Goal: Task Accomplishment & Management: Manage account settings

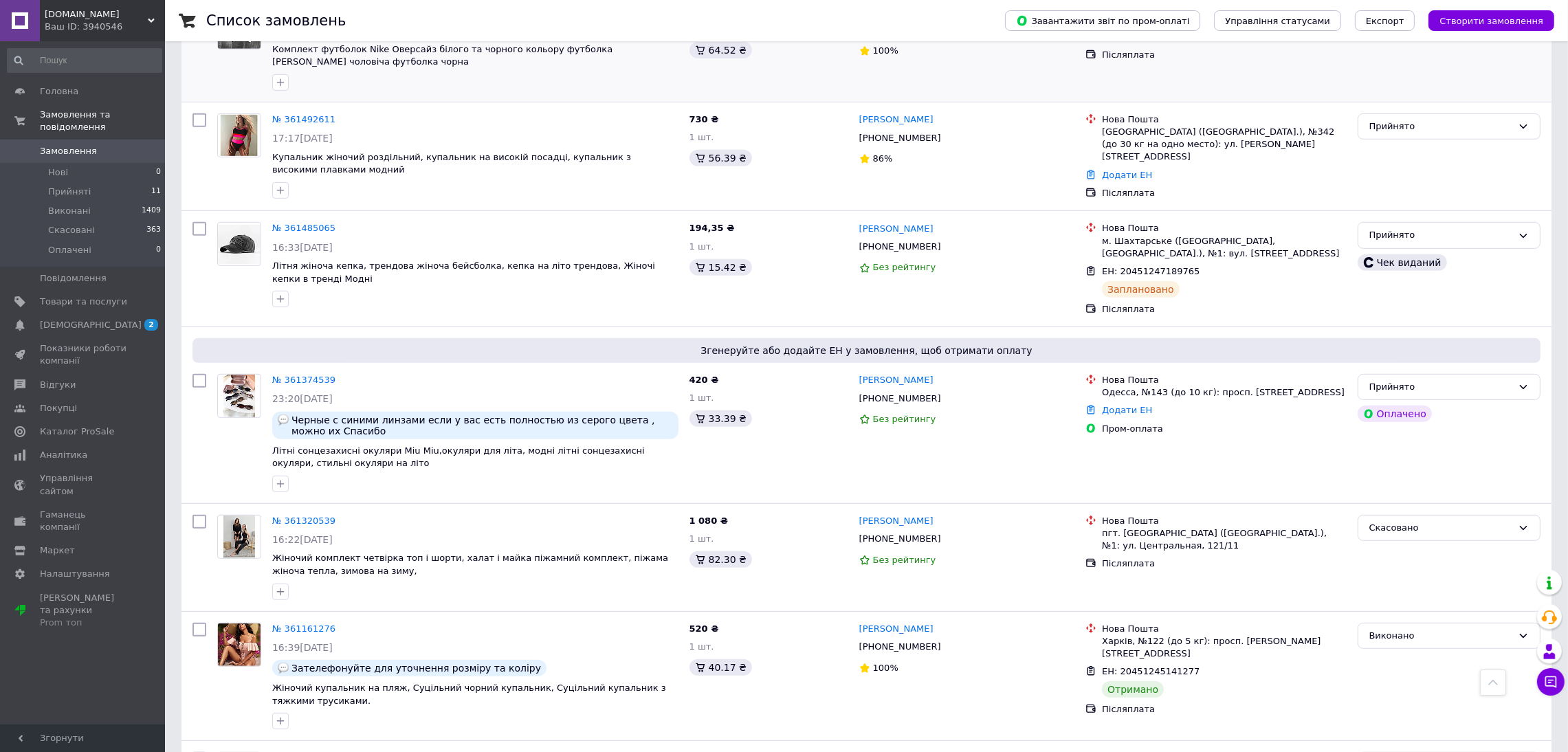
scroll to position [1202, 0]
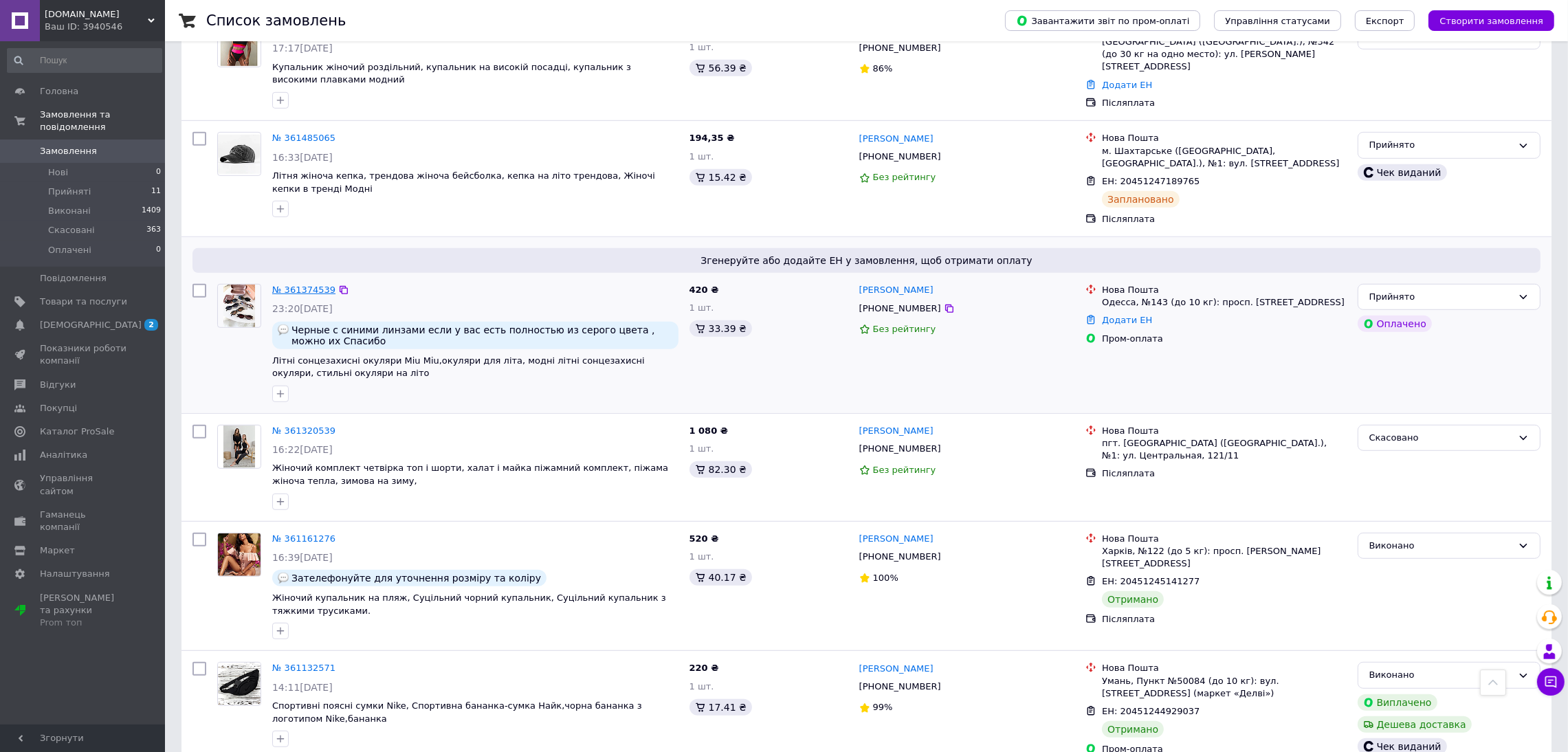
click at [313, 285] on link "№ 361374539" at bounding box center [303, 290] width 63 height 11
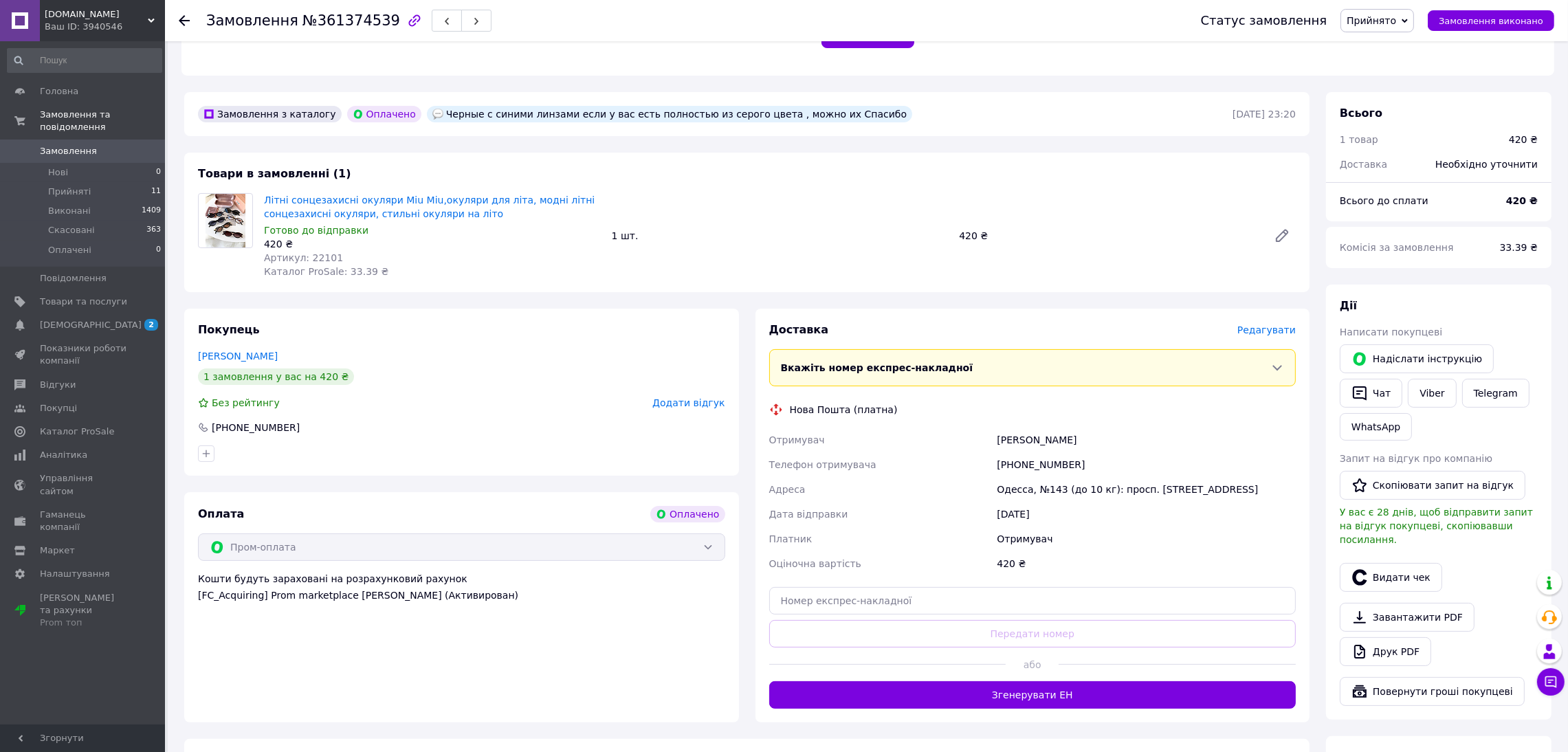
scroll to position [407, 0]
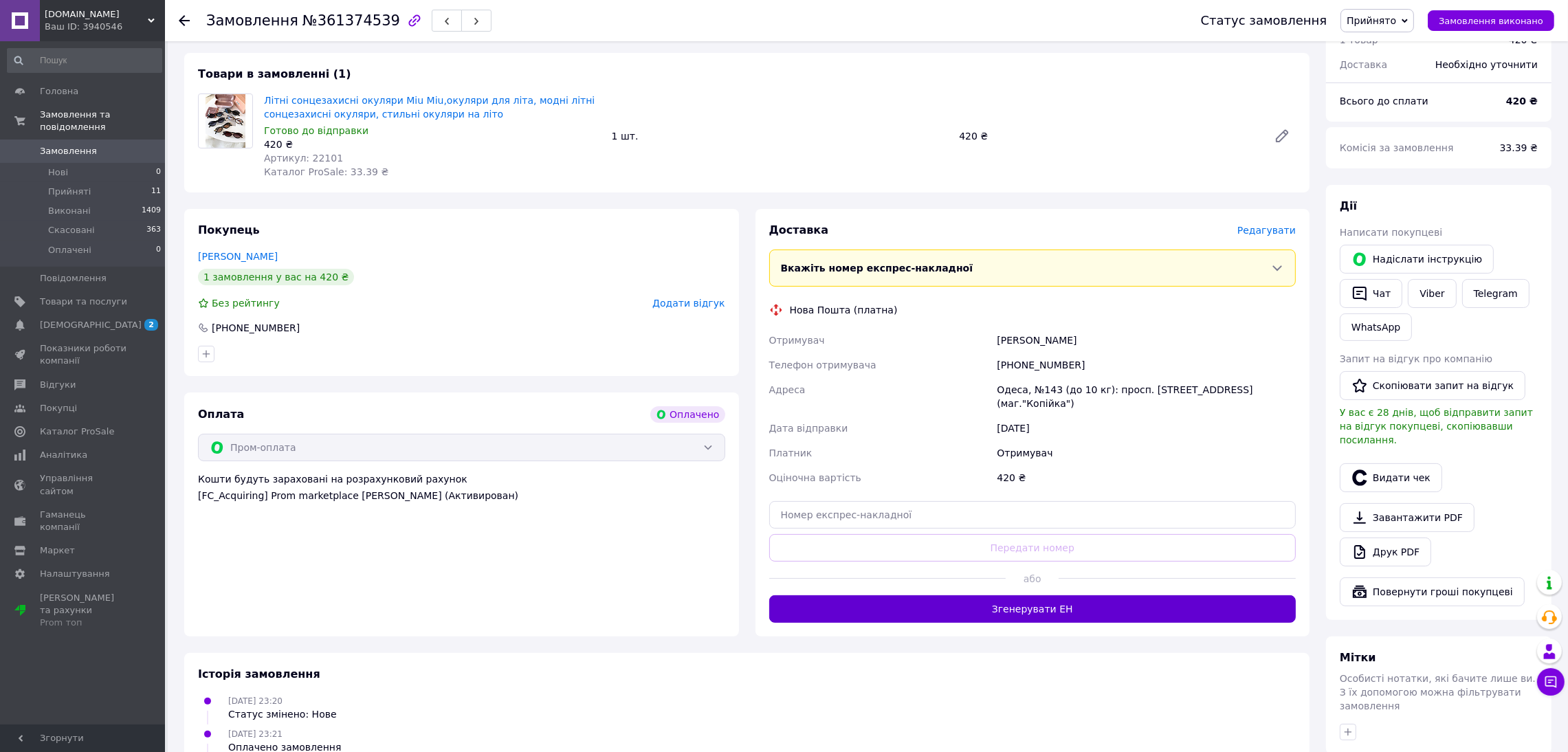
click at [1036, 604] on button "Згенерувати ЕН" at bounding box center [1033, 609] width 527 height 28
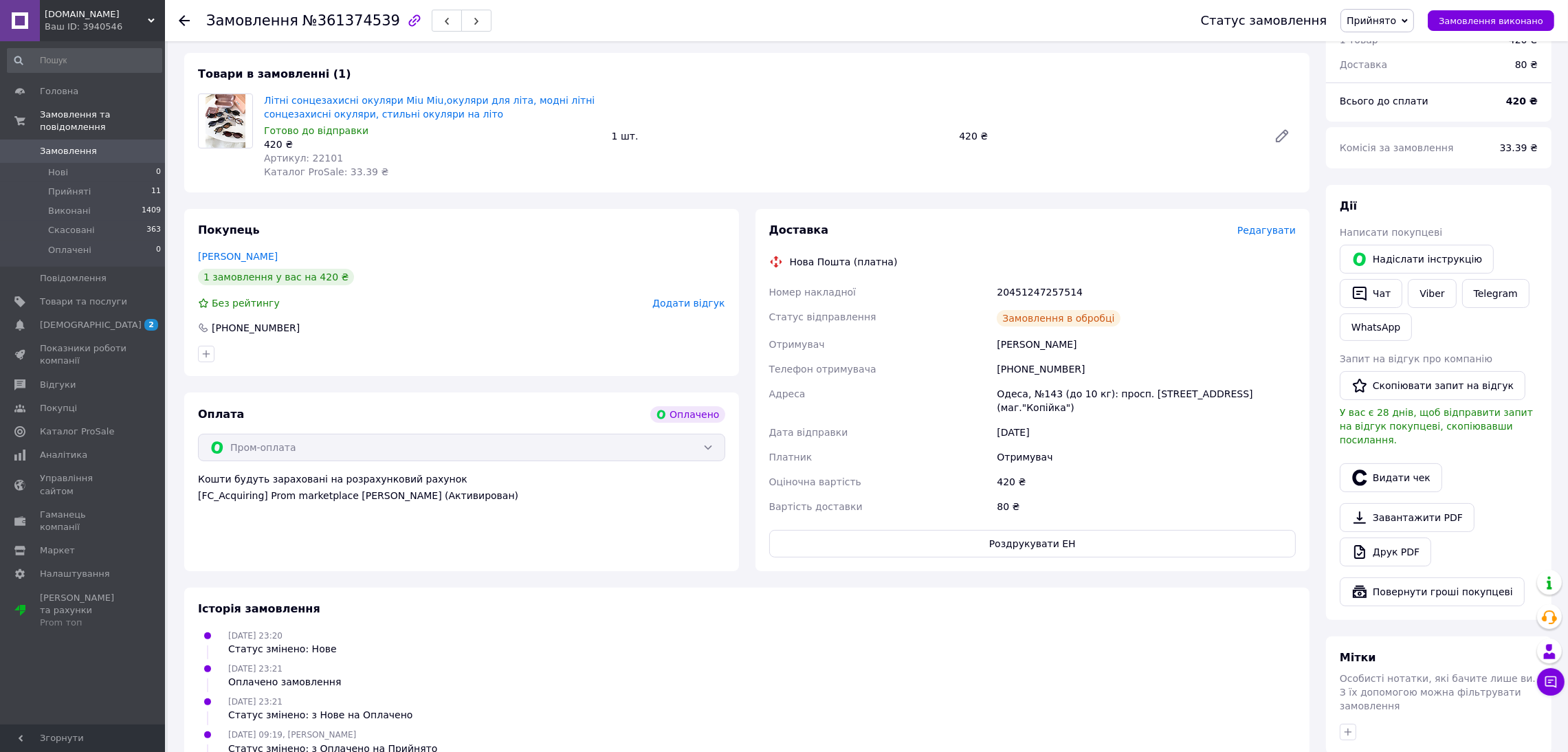
click at [1020, 289] on div "20451247257514" at bounding box center [1146, 292] width 305 height 25
copy div "20451247257514"
click at [1402, 472] on button "Видати чек" at bounding box center [1391, 477] width 102 height 29
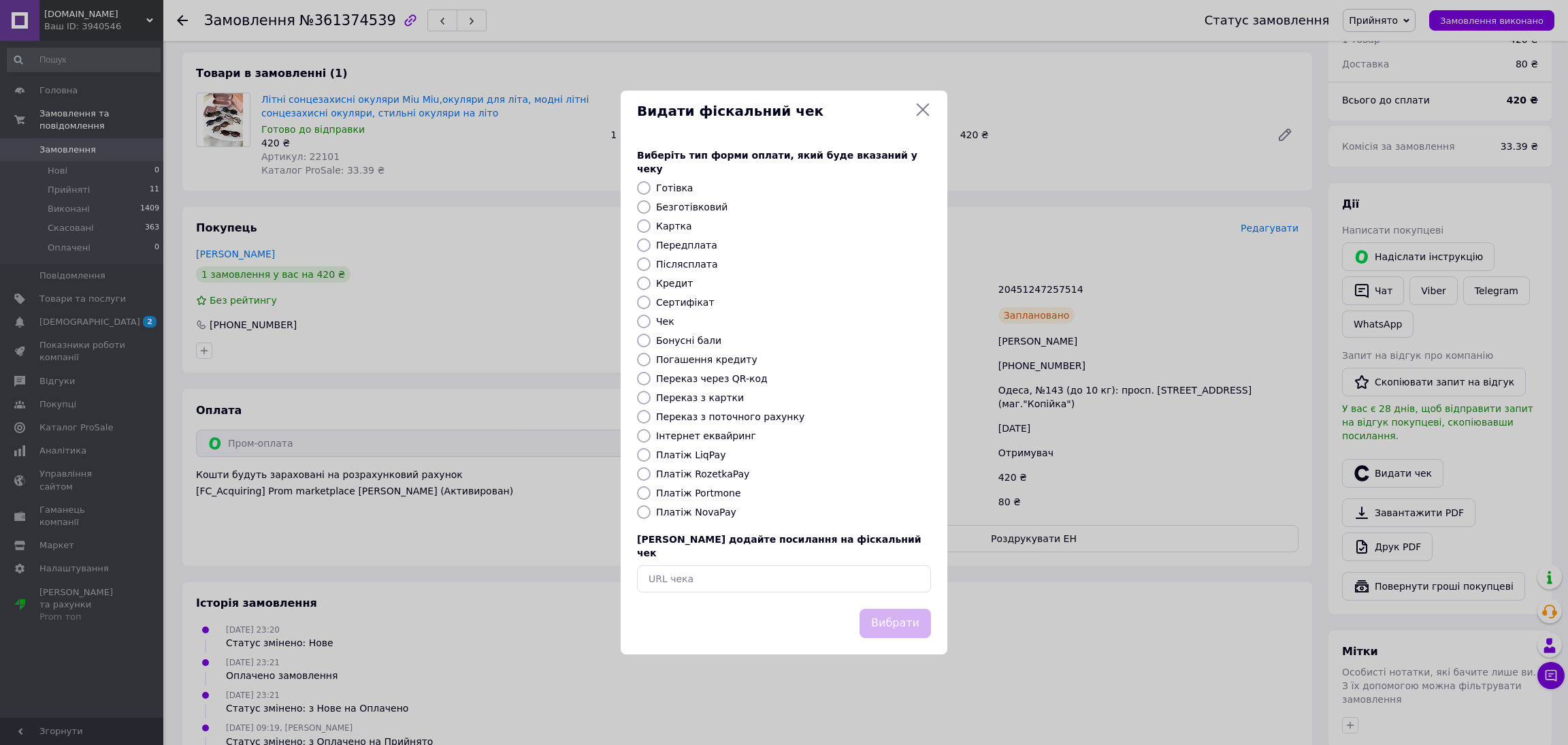
click at [716, 474] on label "Платіж RozetkaPay" at bounding box center [702, 473] width 94 height 11
click at [650, 474] on input "Платіж RozetkaPay" at bounding box center [643, 473] width 13 height 13
radio input "true"
click at [908, 623] on button "Вибрати" at bounding box center [895, 623] width 72 height 30
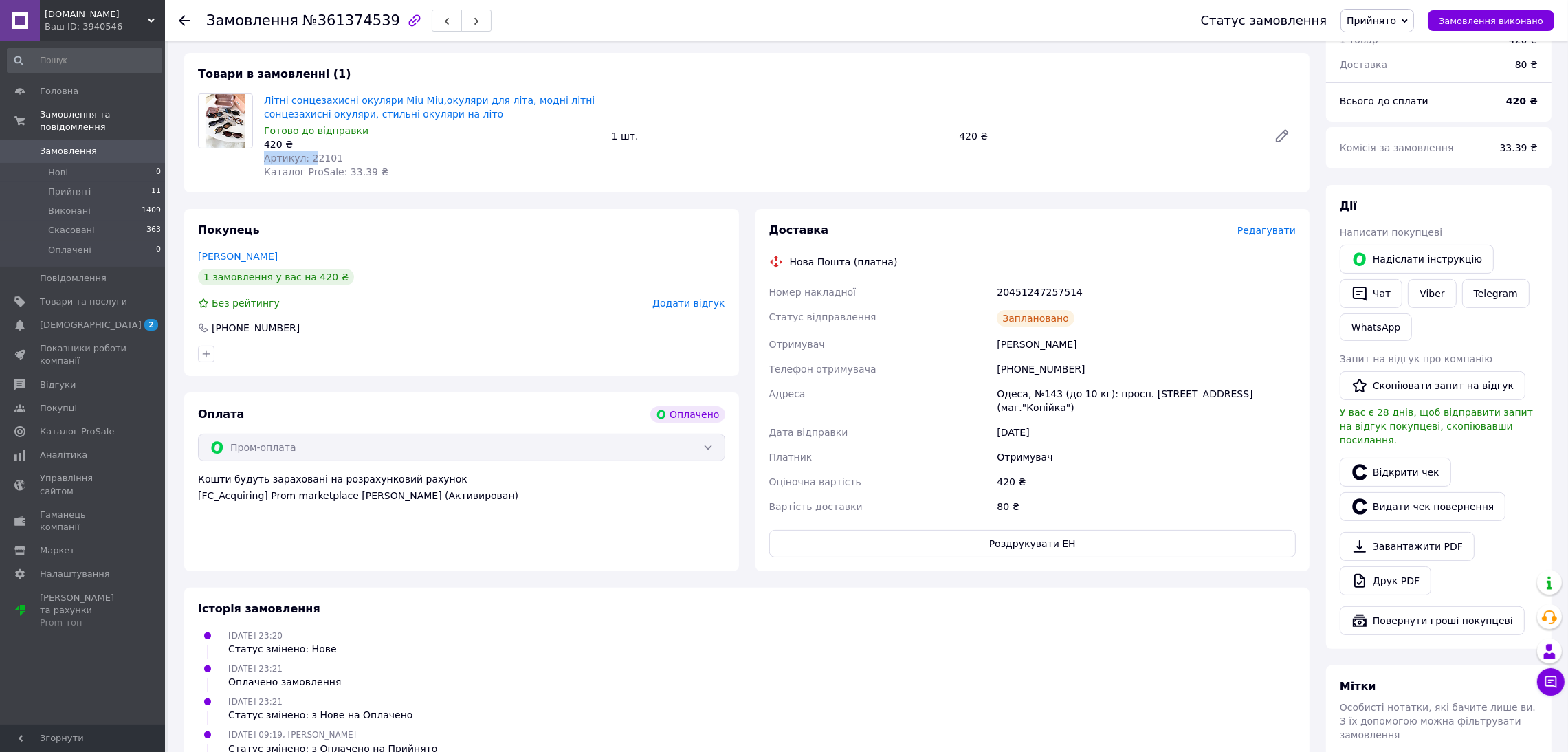
drag, startPoint x: 337, startPoint y: 150, endPoint x: 308, endPoint y: 160, distance: 30.7
click at [308, 160] on div "Літні сонцезахисні окуляри Miu Miu,окуляри для літа, модні літні сонцезахисні о…" at bounding box center [433, 136] width 348 height 91
click at [332, 160] on div "Артикул: 22101" at bounding box center [433, 158] width 337 height 13
drag, startPoint x: 333, startPoint y: 159, endPoint x: 305, endPoint y: 162, distance: 28.2
click at [305, 162] on div "Артикул: 22101" at bounding box center [433, 158] width 337 height 13
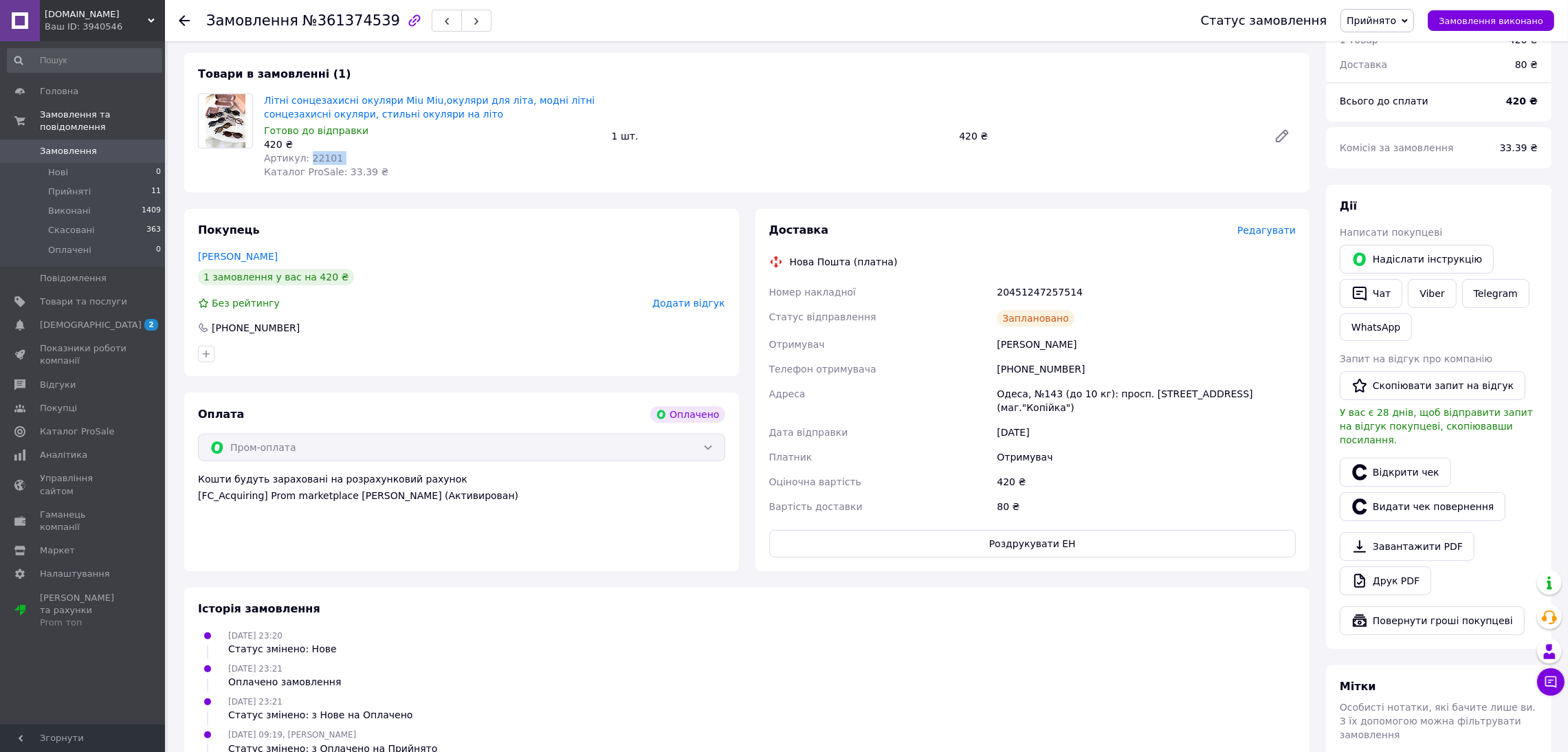
copy span "22101"
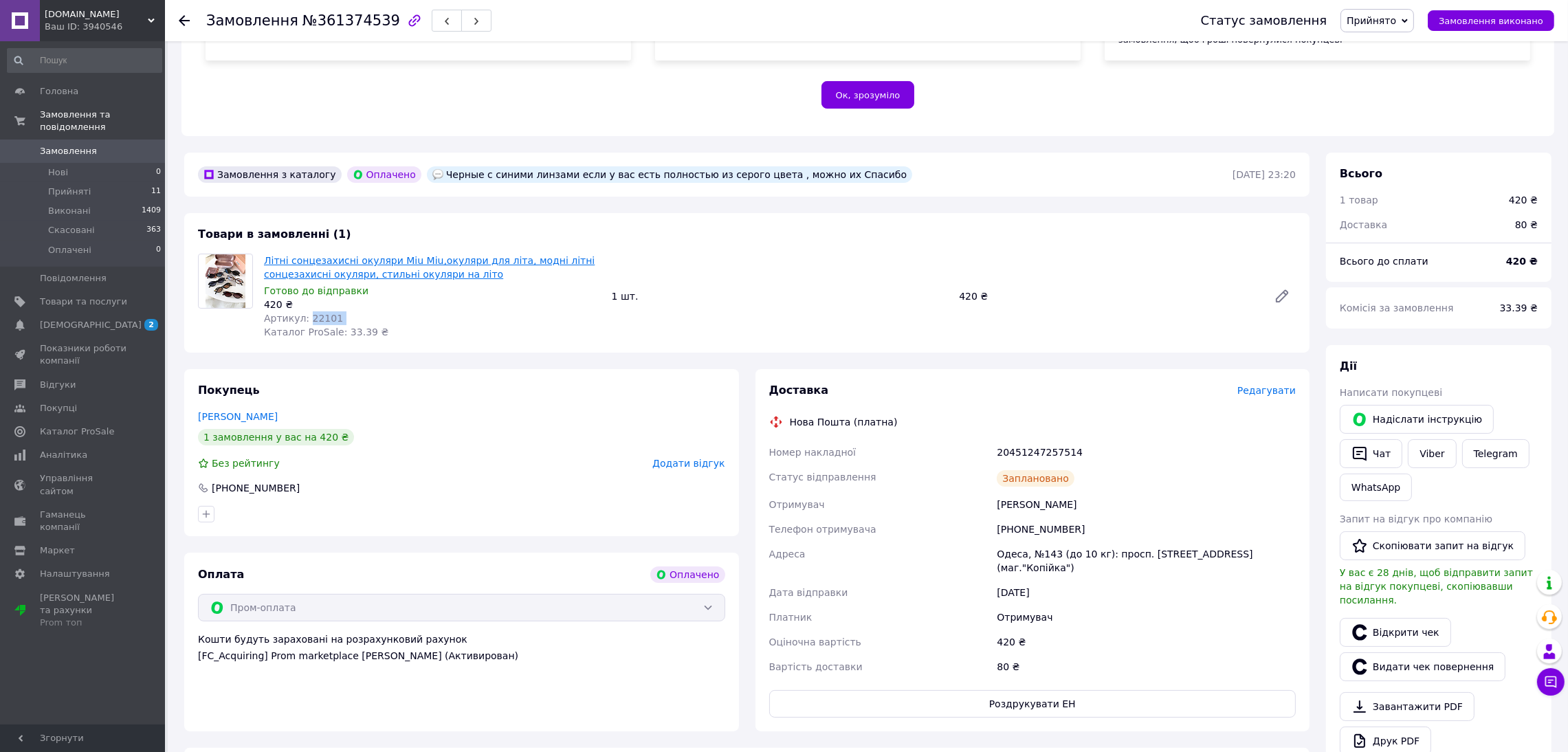
scroll to position [166, 0]
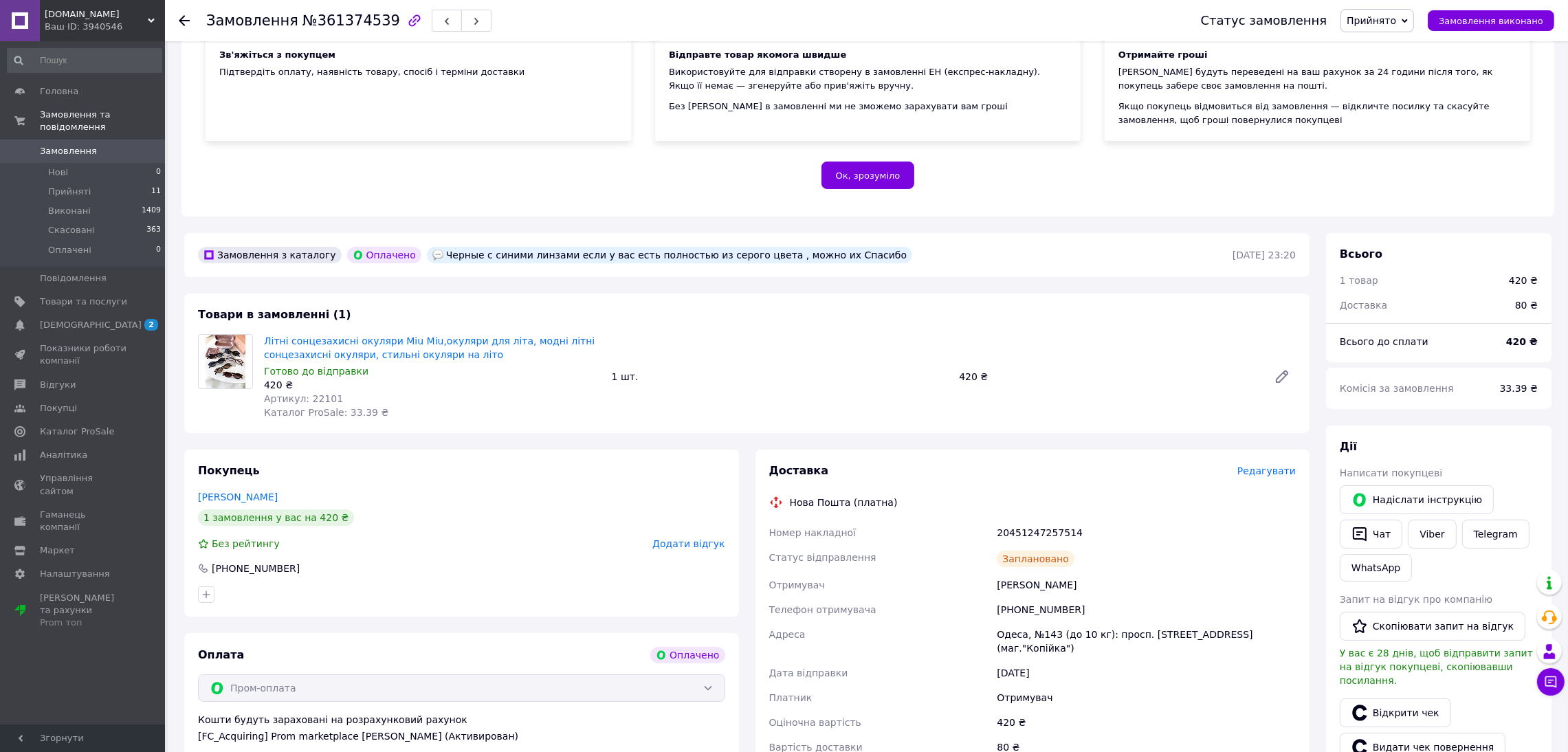
click at [102, 21] on div "Ваш ID: 3940546" at bounding box center [104, 26] width 120 height 12
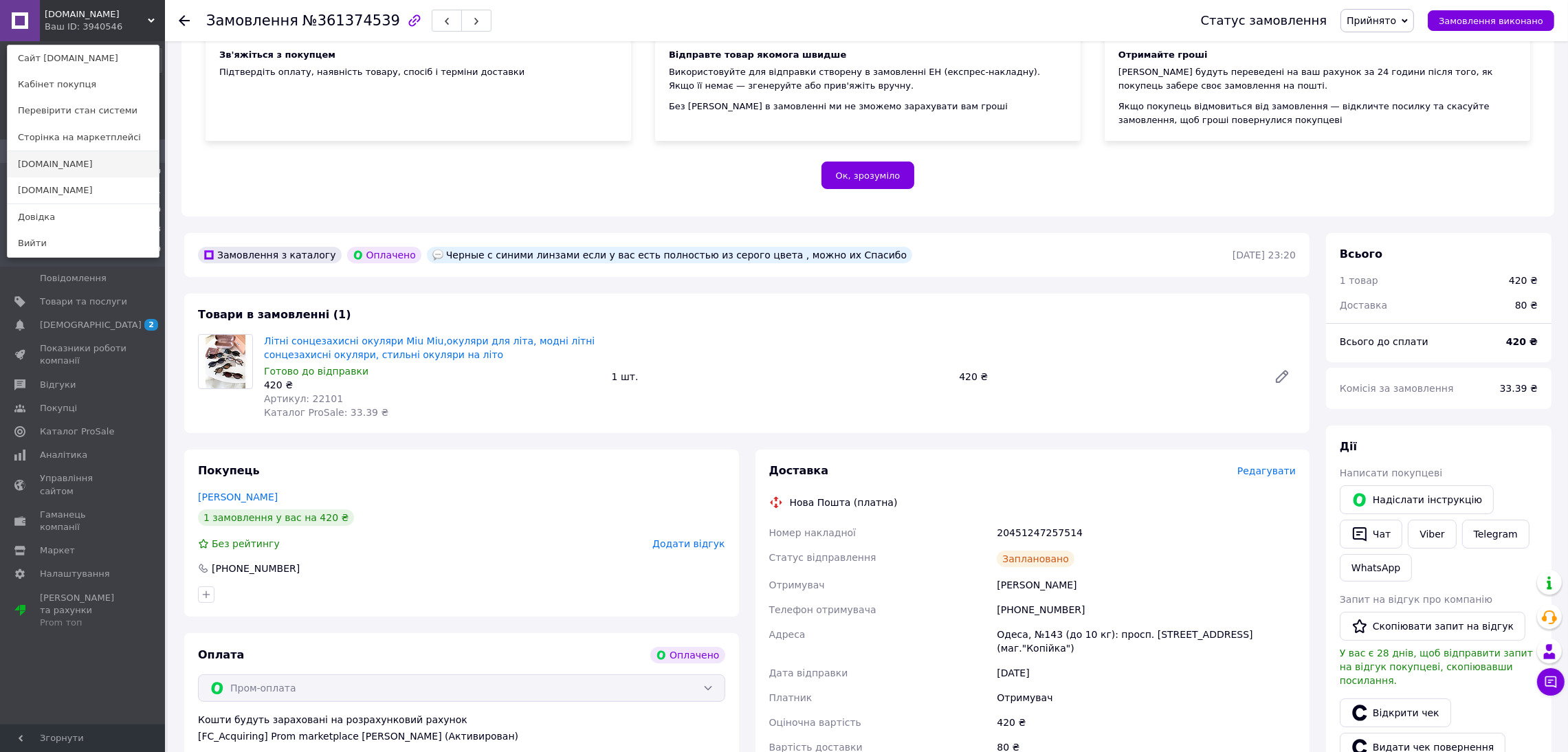
click at [90, 158] on link "[DOMAIN_NAME]" at bounding box center [83, 164] width 151 height 26
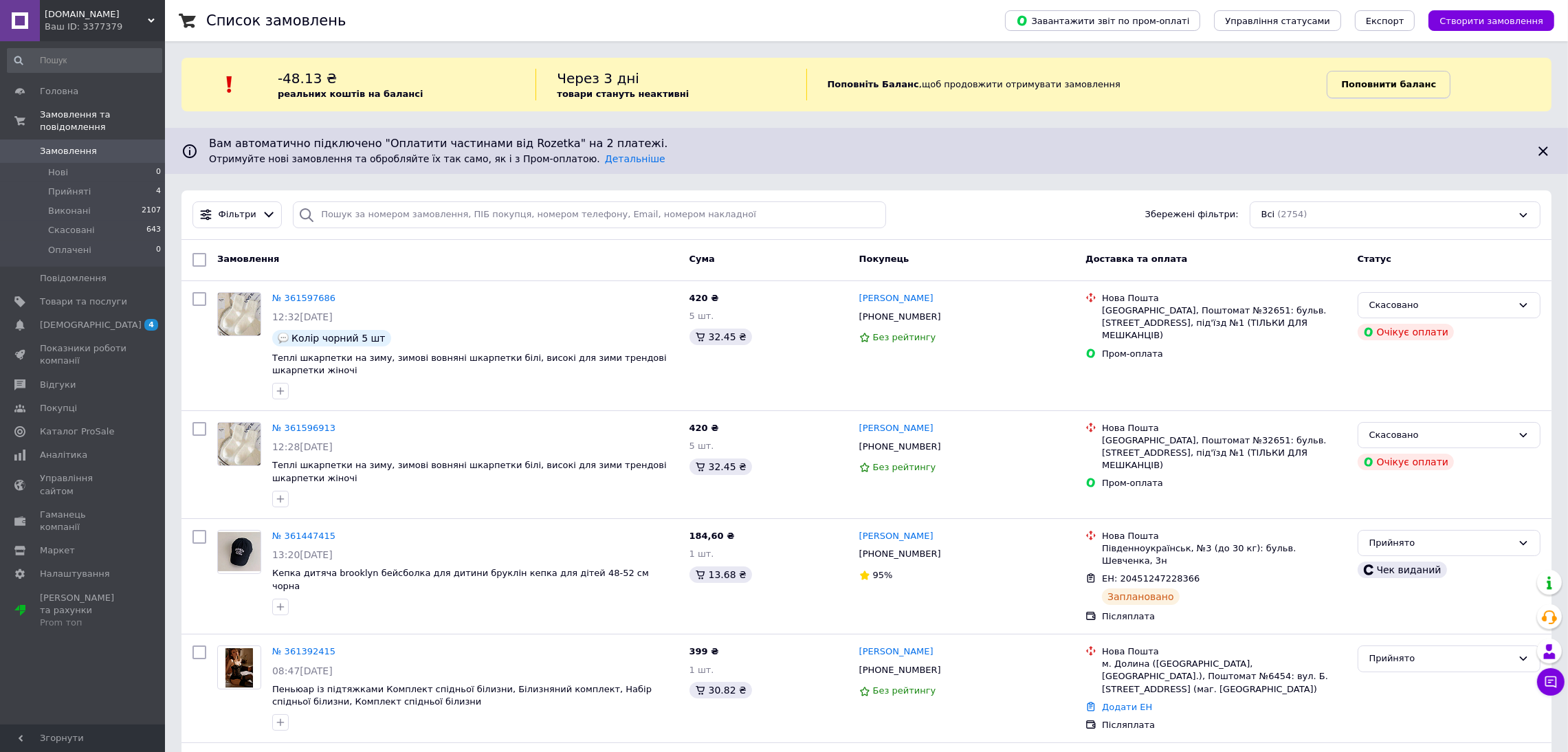
click at [1417, 80] on b "Поповнити баланс" at bounding box center [1389, 84] width 95 height 11
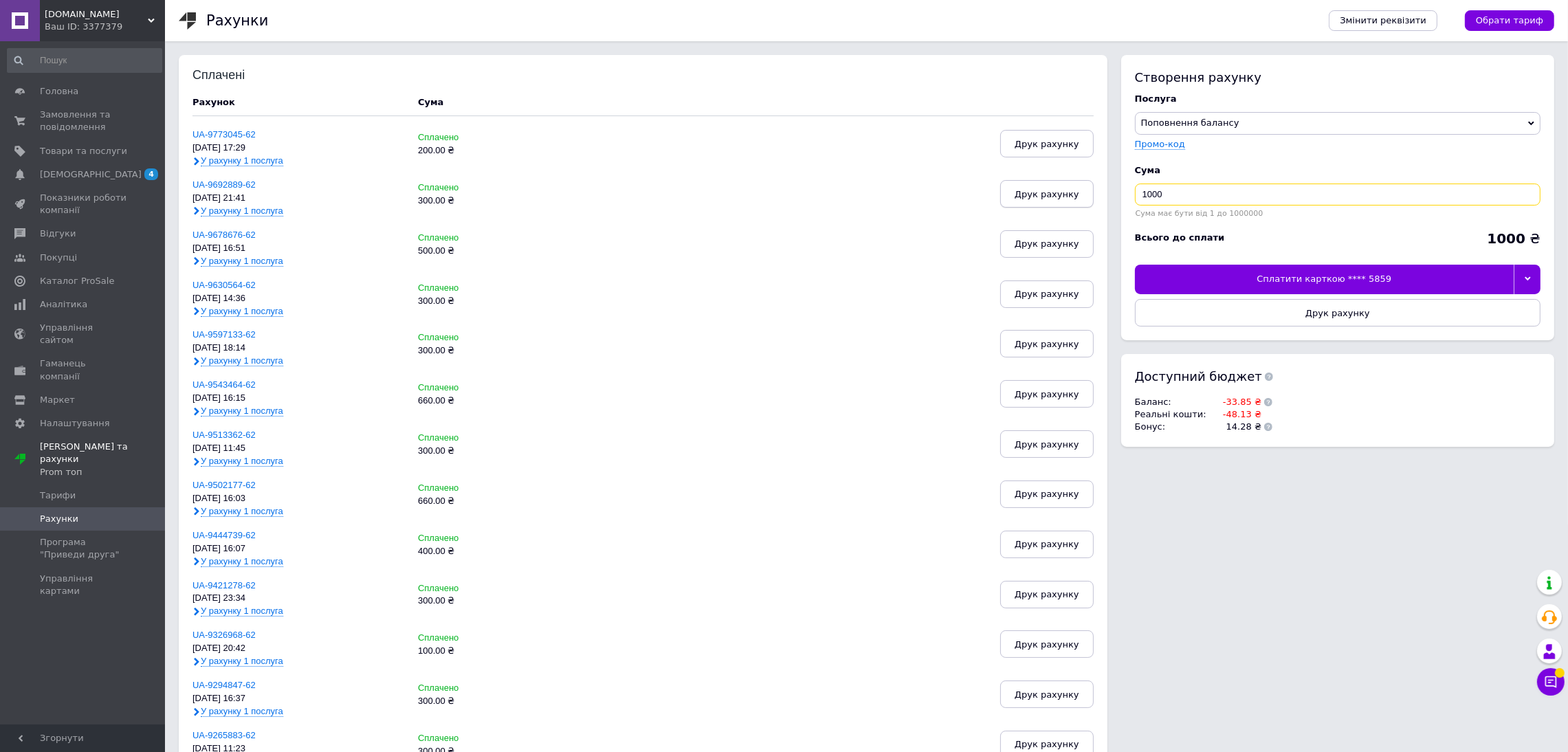
drag, startPoint x: 1150, startPoint y: 194, endPoint x: 1075, endPoint y: 199, distance: 75.2
click at [1075, 199] on div "Сплачені Рахунок Cума UA-9773045-62 04.09.25, 17:29 У рахунку 1 послуга Сплачен…" at bounding box center [867, 629] width 1375 height 1150
type input "200"
click at [1531, 289] on div at bounding box center [1528, 279] width 27 height 29
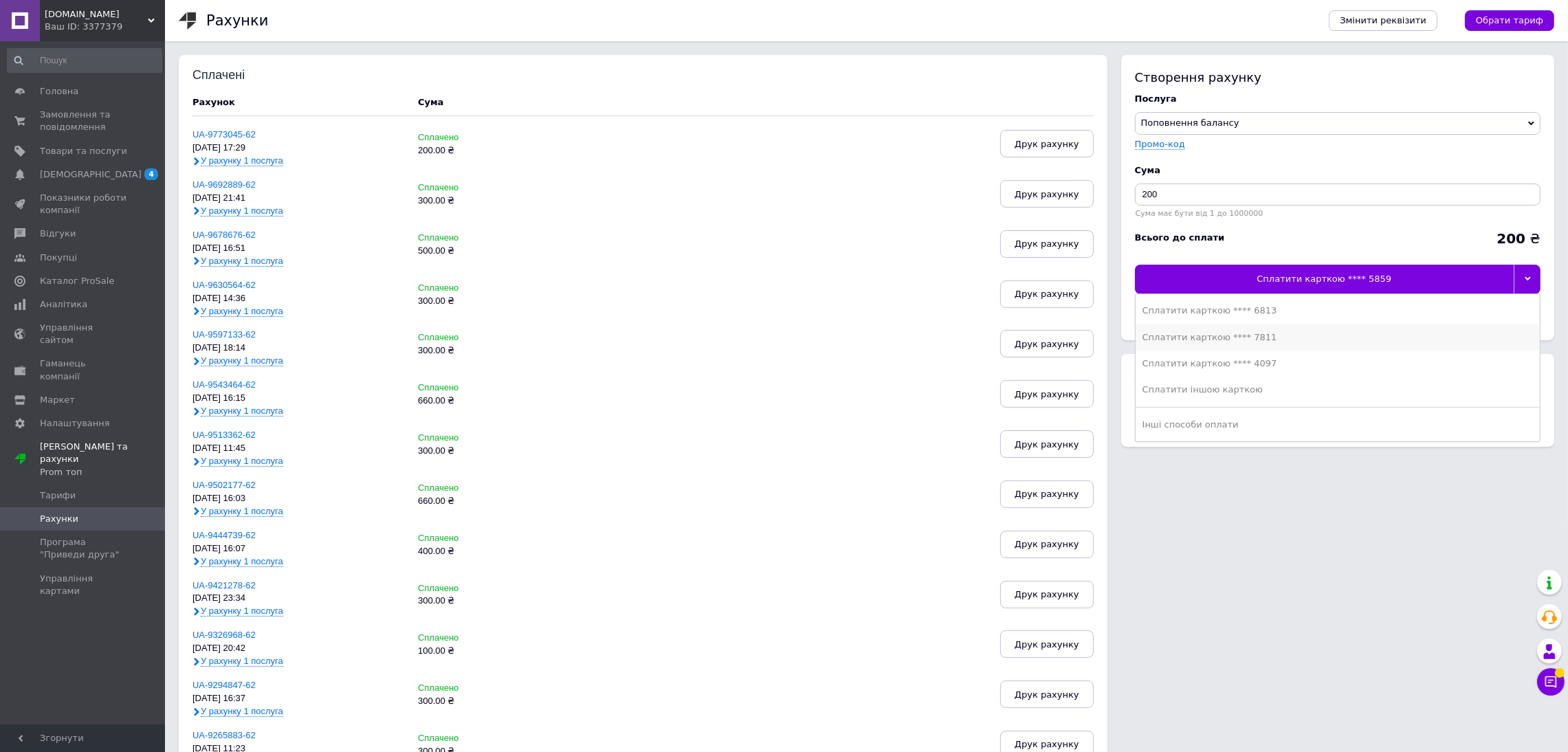
click at [1424, 328] on li "Сплатити карткою **** 7811" at bounding box center [1338, 337] width 404 height 26
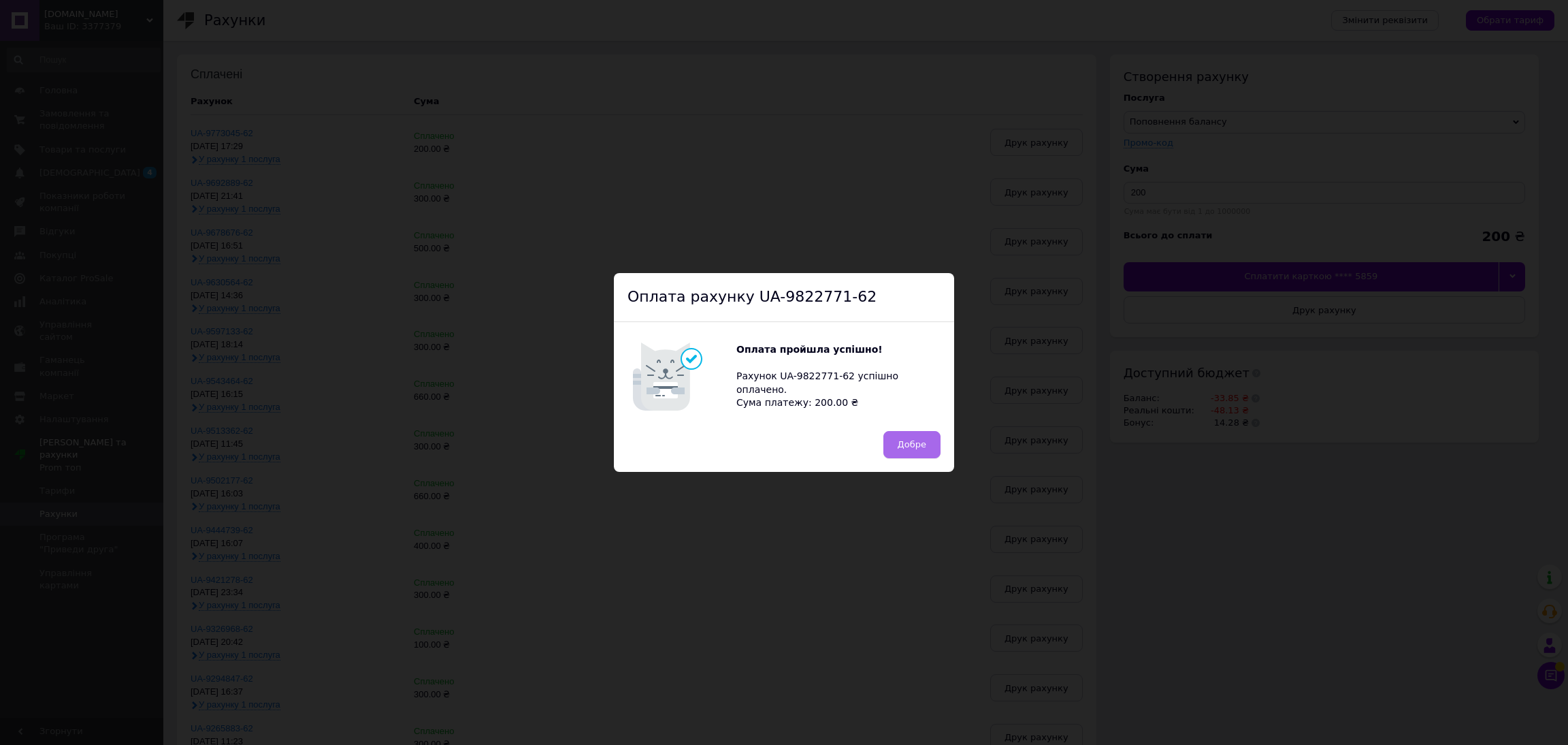
click at [915, 442] on span "Добре" at bounding box center [911, 444] width 29 height 11
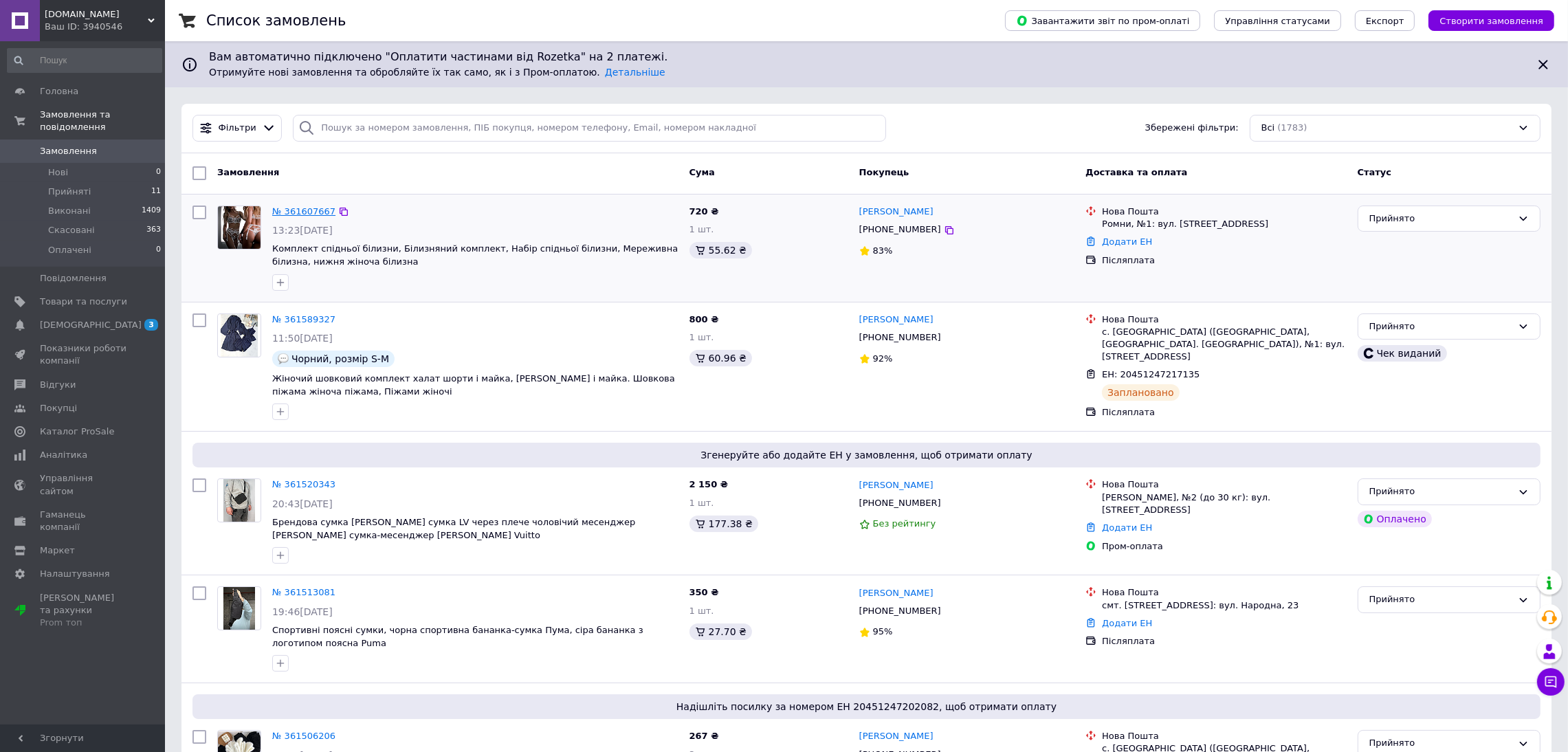
click at [305, 207] on link "№ 361607667" at bounding box center [303, 211] width 63 height 11
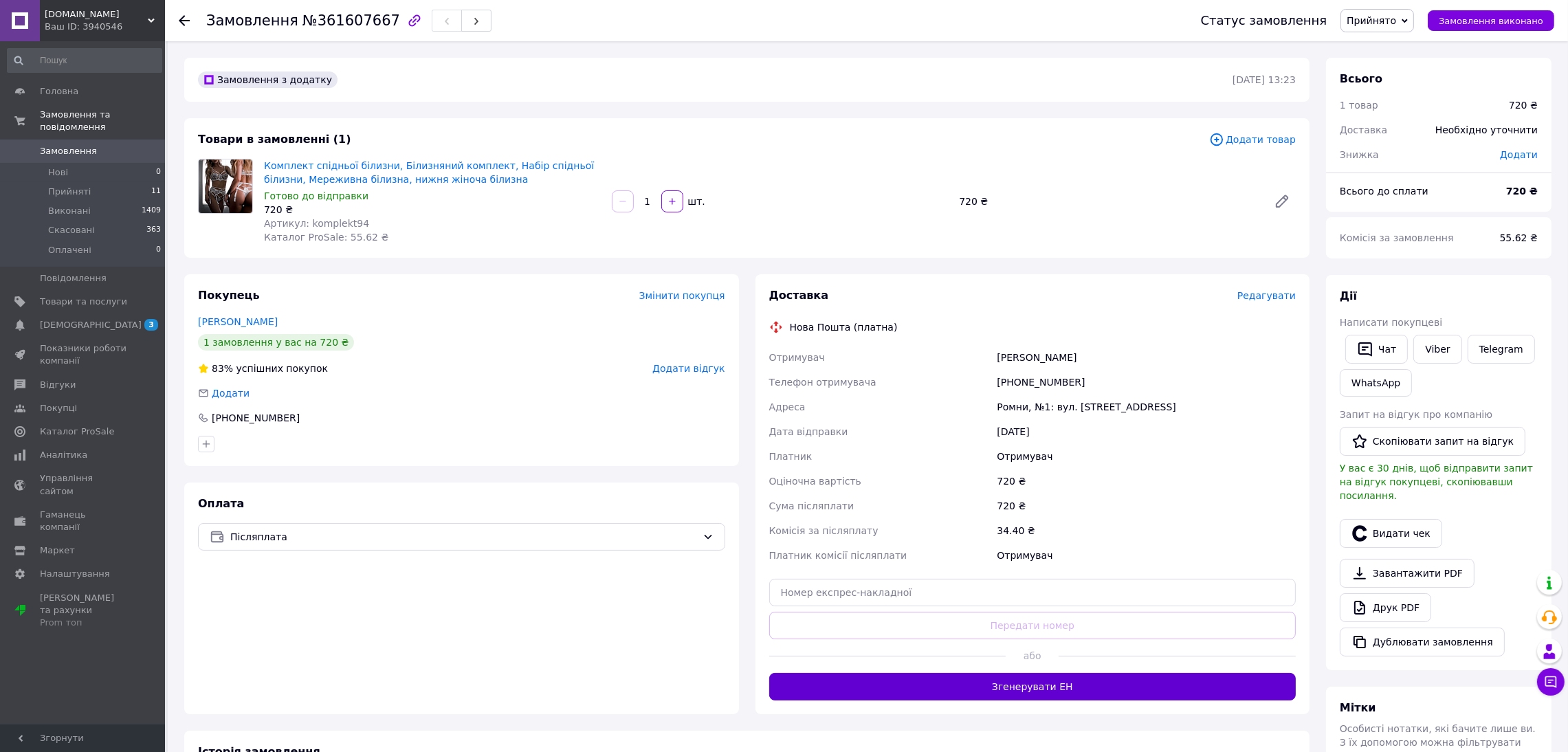
click at [1072, 682] on button "Згенерувати ЕН" at bounding box center [1033, 686] width 527 height 28
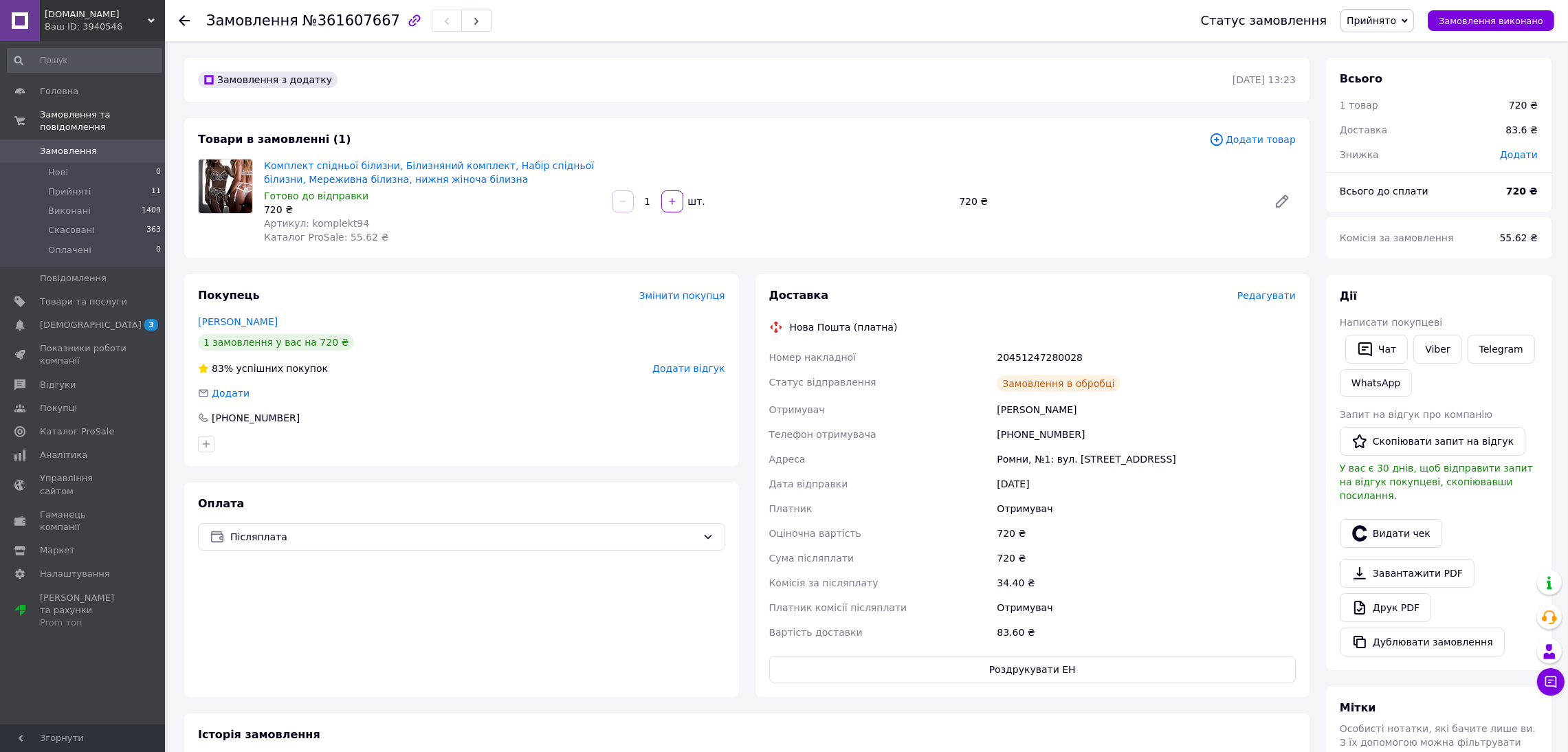
click at [1030, 352] on div "20451247280028" at bounding box center [1146, 357] width 305 height 25
click at [1260, 303] on div "Редагувати" at bounding box center [1267, 295] width 58 height 13
click at [1265, 292] on span "Редагувати" at bounding box center [1267, 295] width 58 height 11
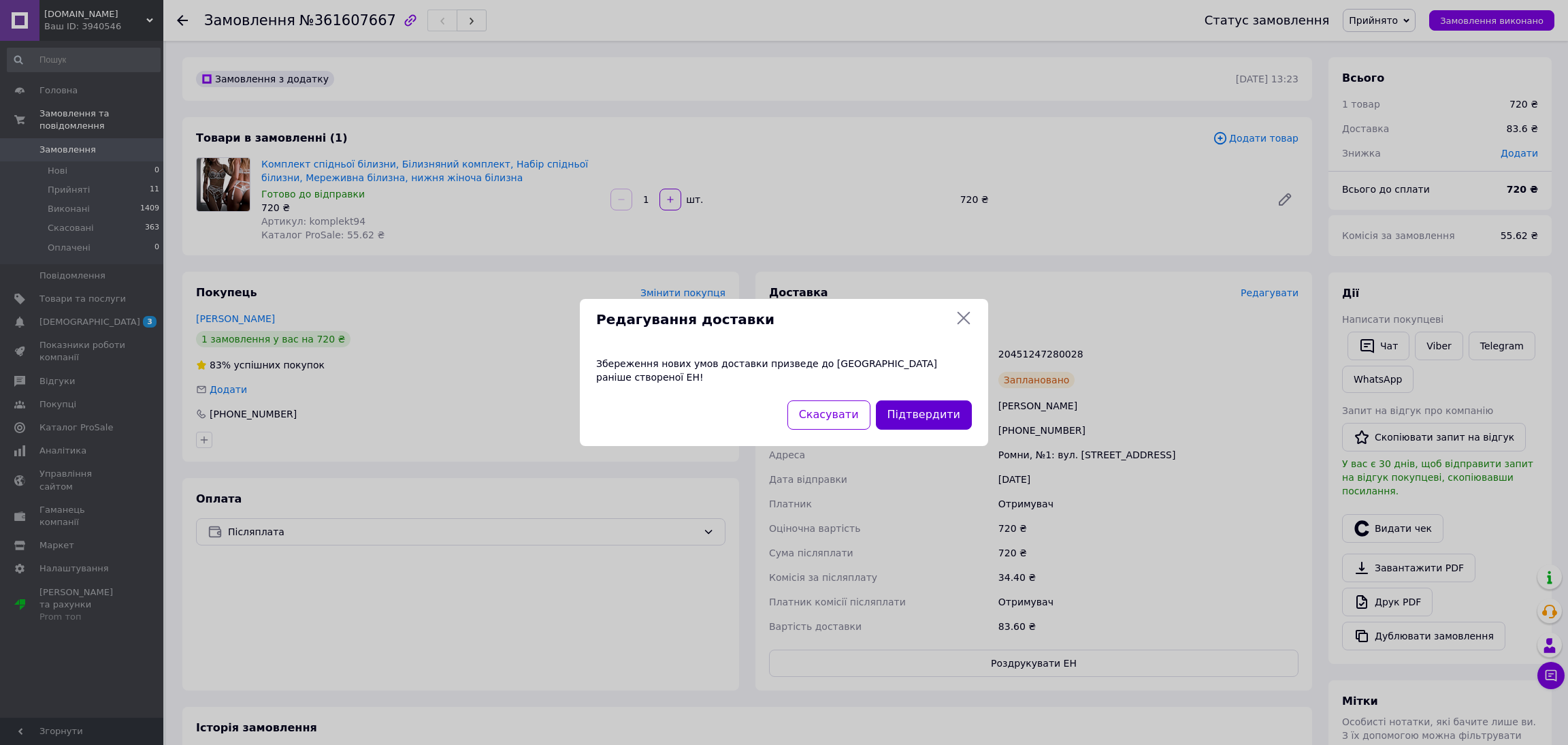
click at [955, 414] on button "Підтвердити" at bounding box center [923, 415] width 96 height 30
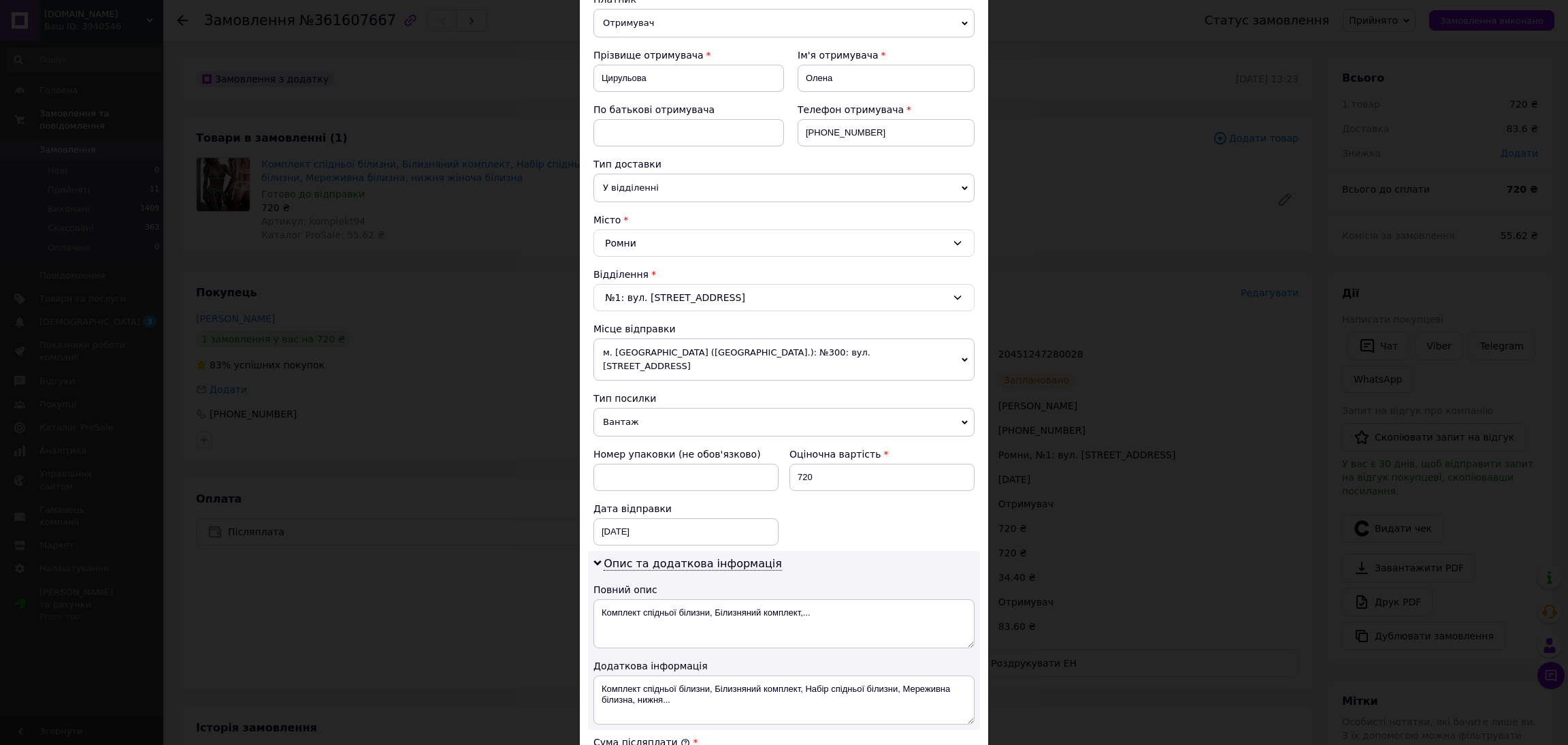
scroll to position [238, 0]
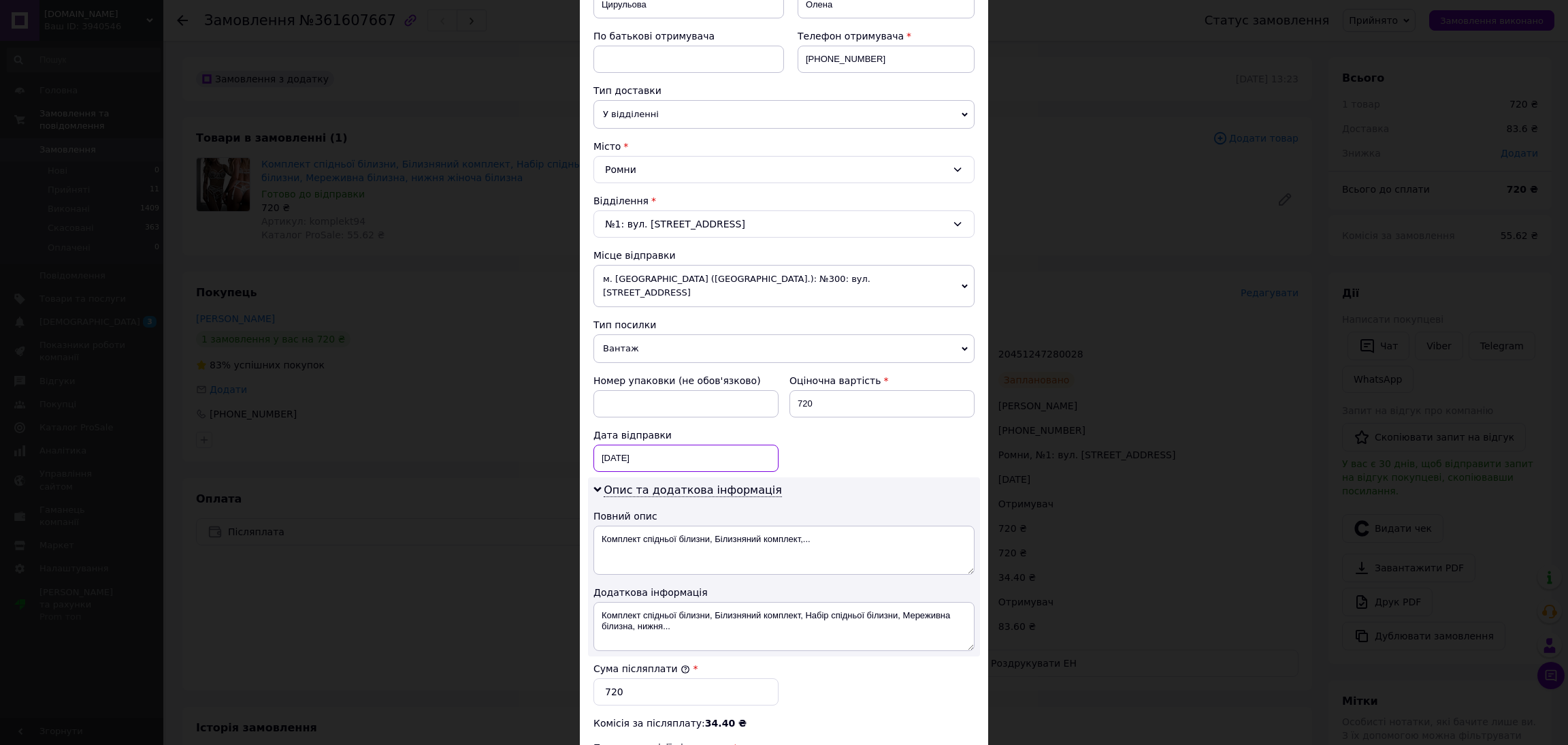
click at [693, 445] on div "12.09.2025 < 2025 > < Сентябрь > Пн Вт Ср Чт Пт Сб Вс 1 2 3 4 5 6 7 8 9 10 11 1…" at bounding box center [686, 458] width 185 height 27
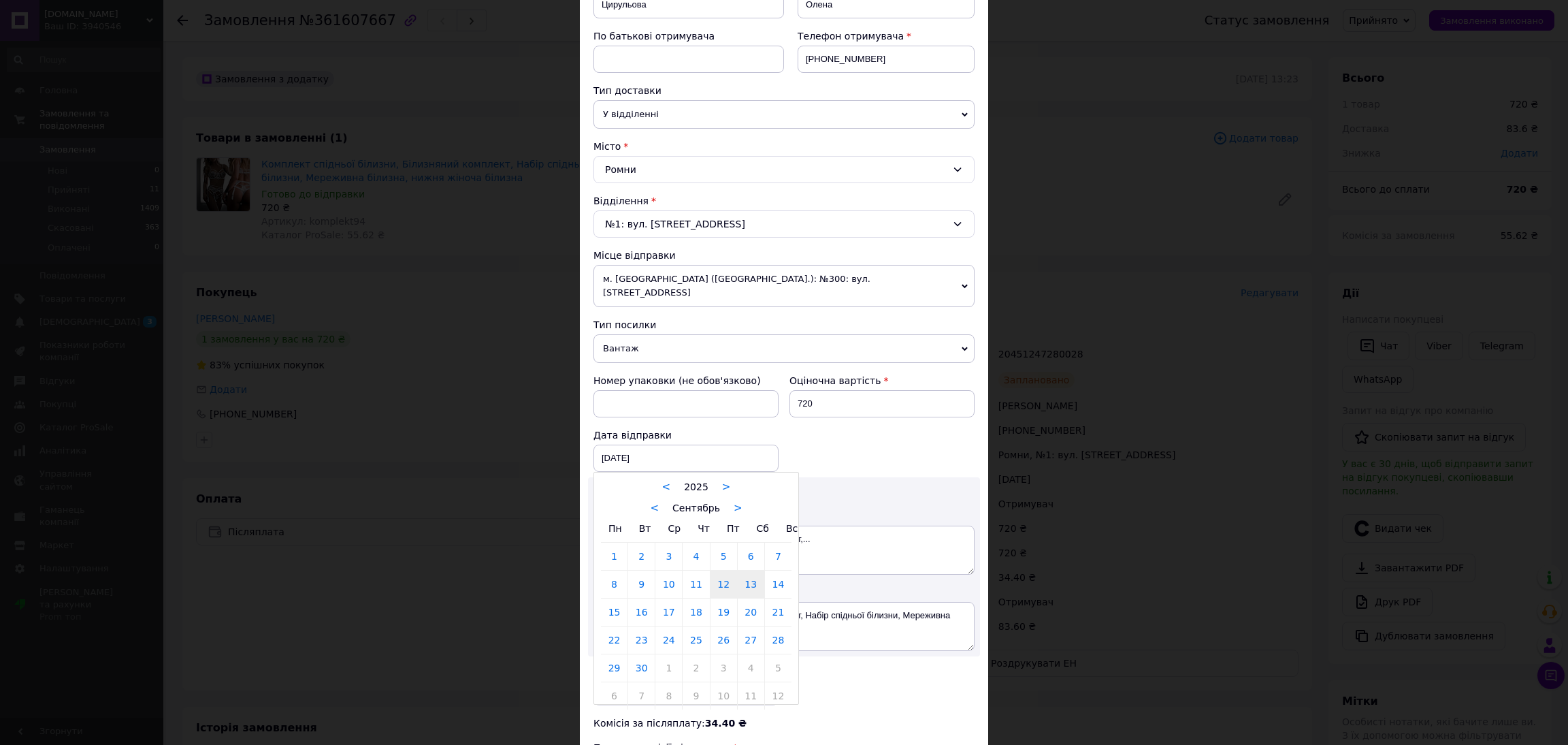
click at [746, 574] on link "13" at bounding box center [751, 584] width 27 height 27
type input "13.09.2025"
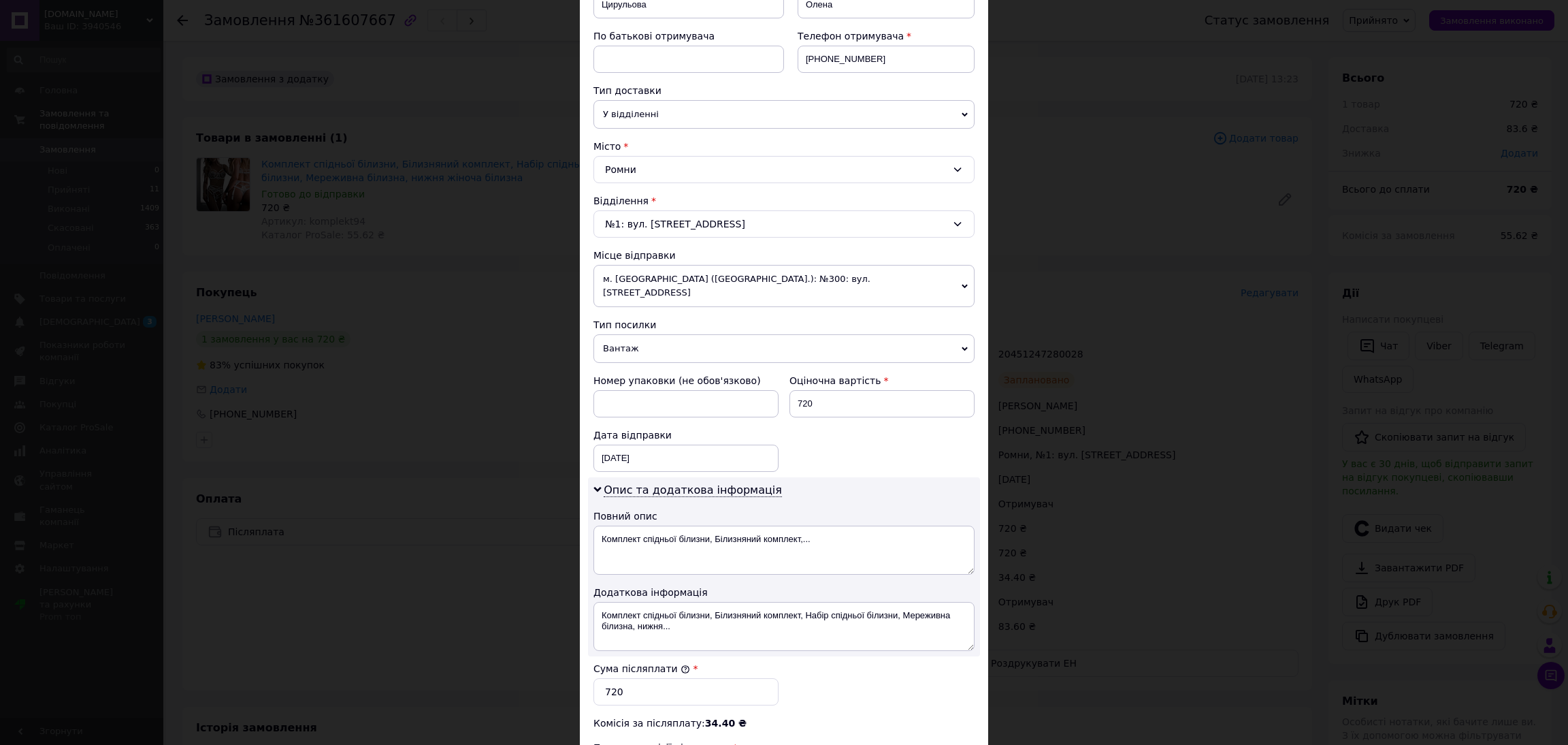
scroll to position [451, 0]
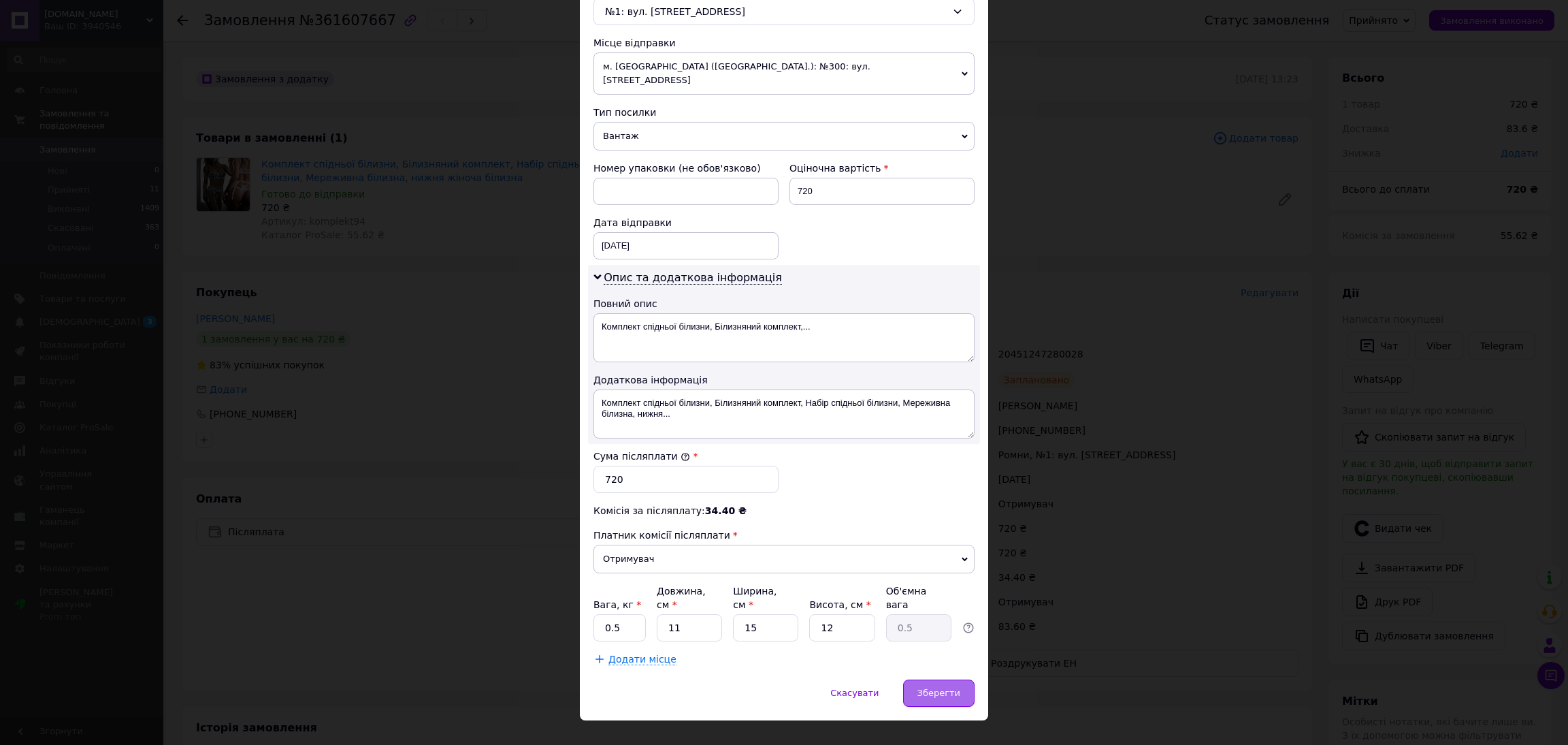
click at [938, 687] on span "Зберегти" at bounding box center [938, 692] width 43 height 11
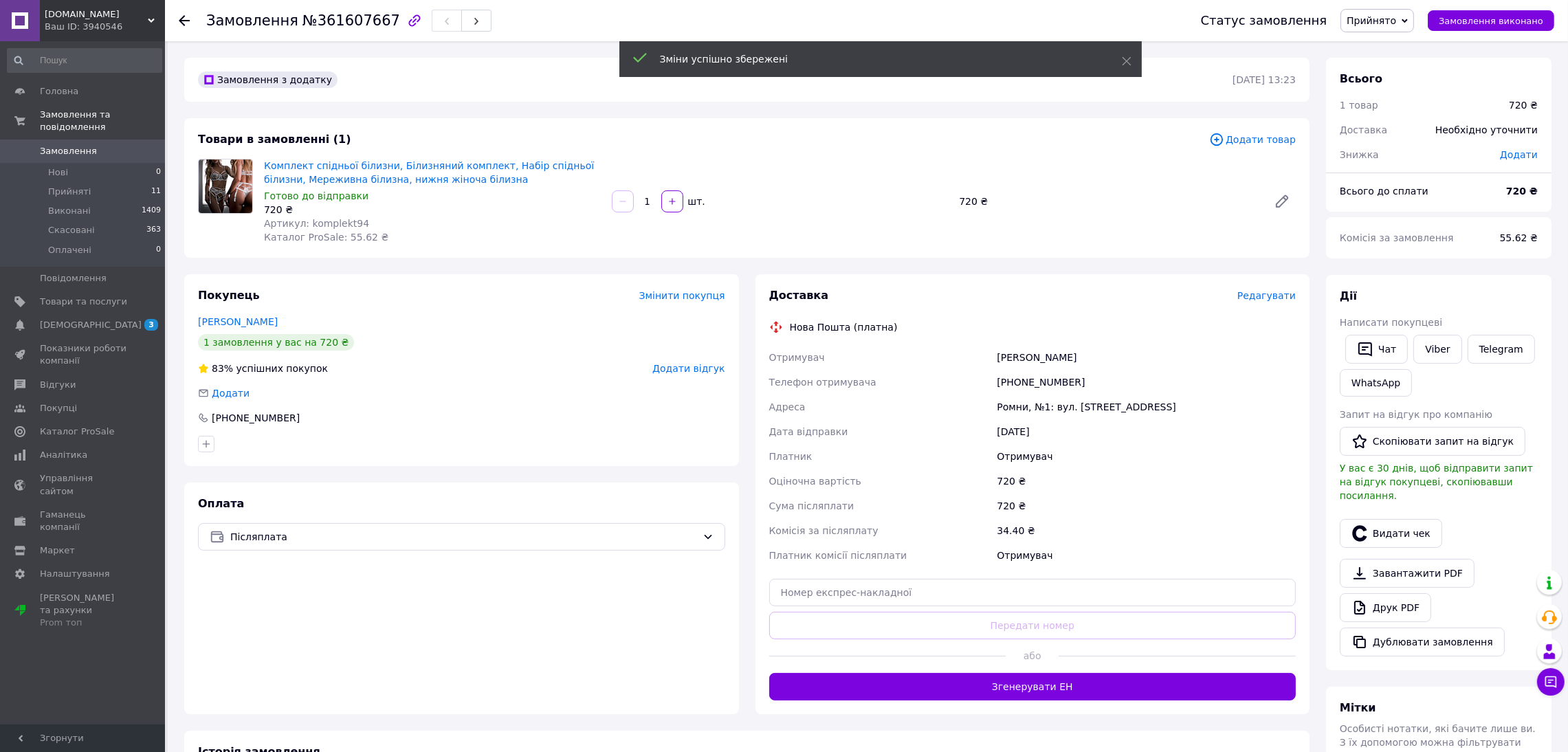
drag, startPoint x: 1080, startPoint y: 356, endPoint x: 989, endPoint y: 356, distance: 91.0
click at [989, 356] on div "Отримувач Цирульова Олена Телефон отримувача +380960493911 Адреса Ромни, №1: ву…" at bounding box center [1033, 457] width 533 height 223
copy div "Отримувач Цирульова Олена"
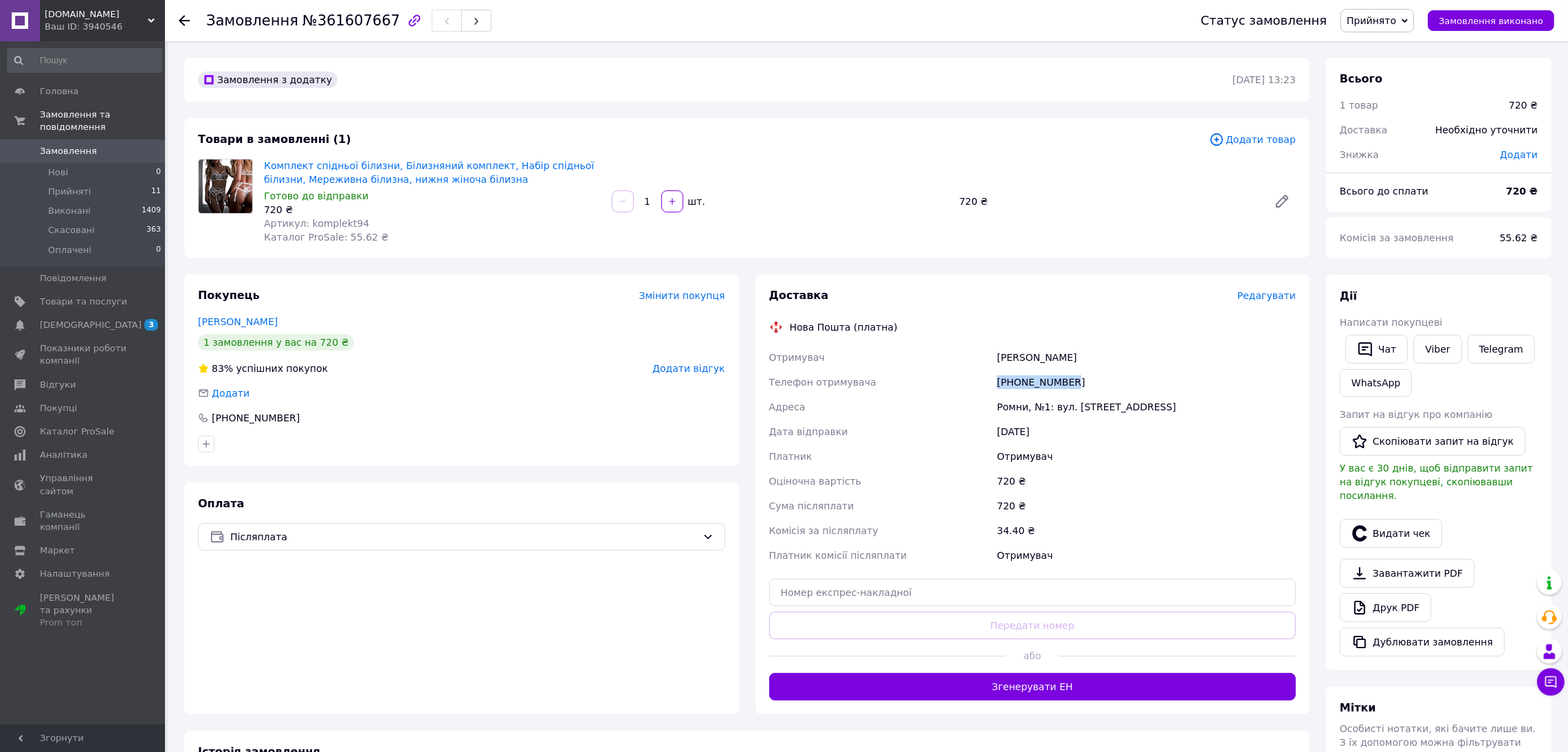
drag, startPoint x: 1078, startPoint y: 381, endPoint x: 995, endPoint y: 386, distance: 83.2
click at [995, 386] on div "[PHONE_NUMBER]" at bounding box center [1146, 382] width 305 height 25
copy div "[PHONE_NUMBER]"
drag, startPoint x: 996, startPoint y: 405, endPoint x: 1136, endPoint y: 404, distance: 140.0
click at [1136, 404] on div "Ромни, №1: вул. [STREET_ADDRESS]" at bounding box center [1146, 406] width 305 height 25
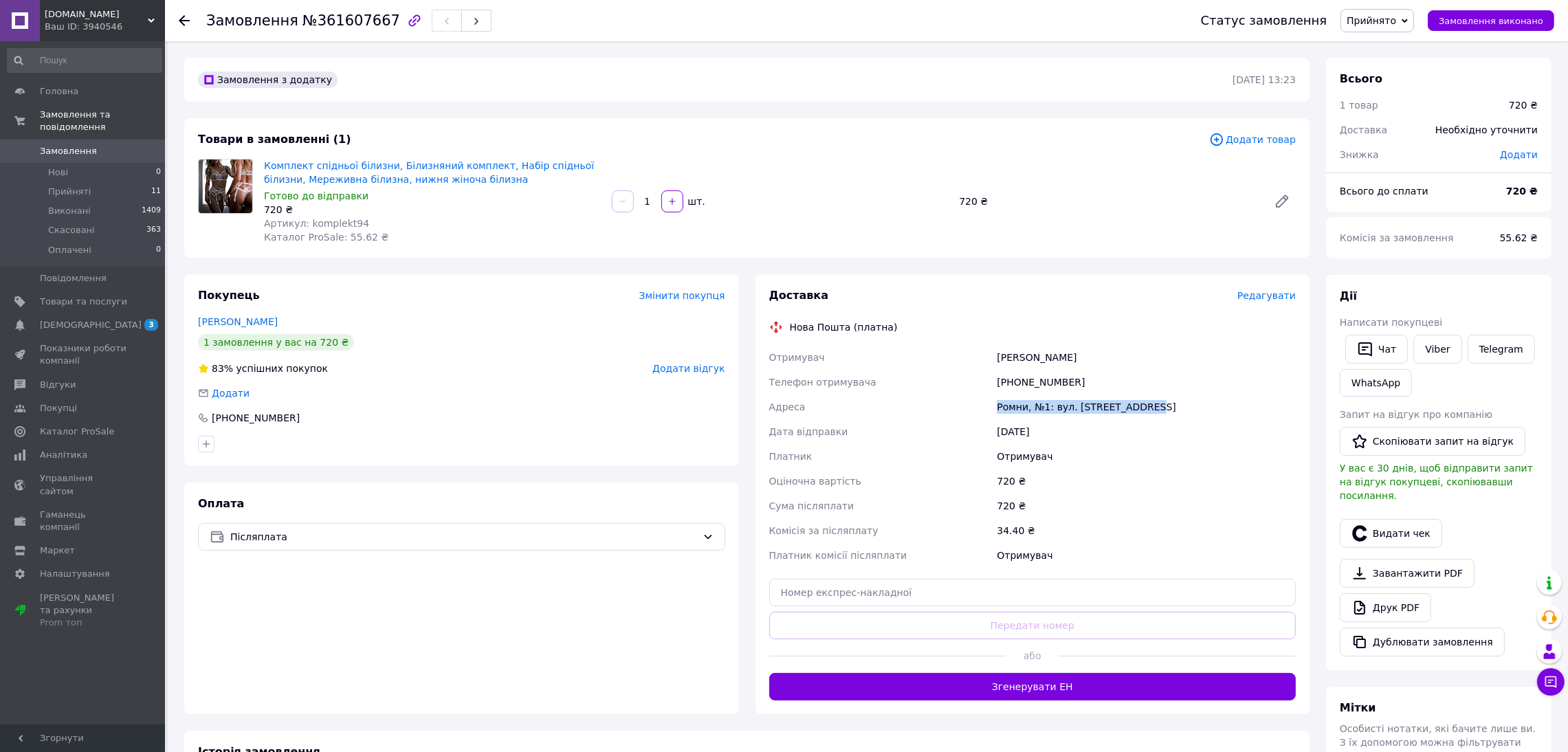
copy div "Ромни, №1: вул. [STREET_ADDRESS]"
click at [335, 218] on span "Артикул: komplekt94" at bounding box center [317, 223] width 105 height 11
copy span "komplekt94"
click at [173, 10] on div "Замовлення №361607667 Статус замовлення Прийнято Виконано Скасовано Оплачено За…" at bounding box center [866, 21] width 1403 height 41
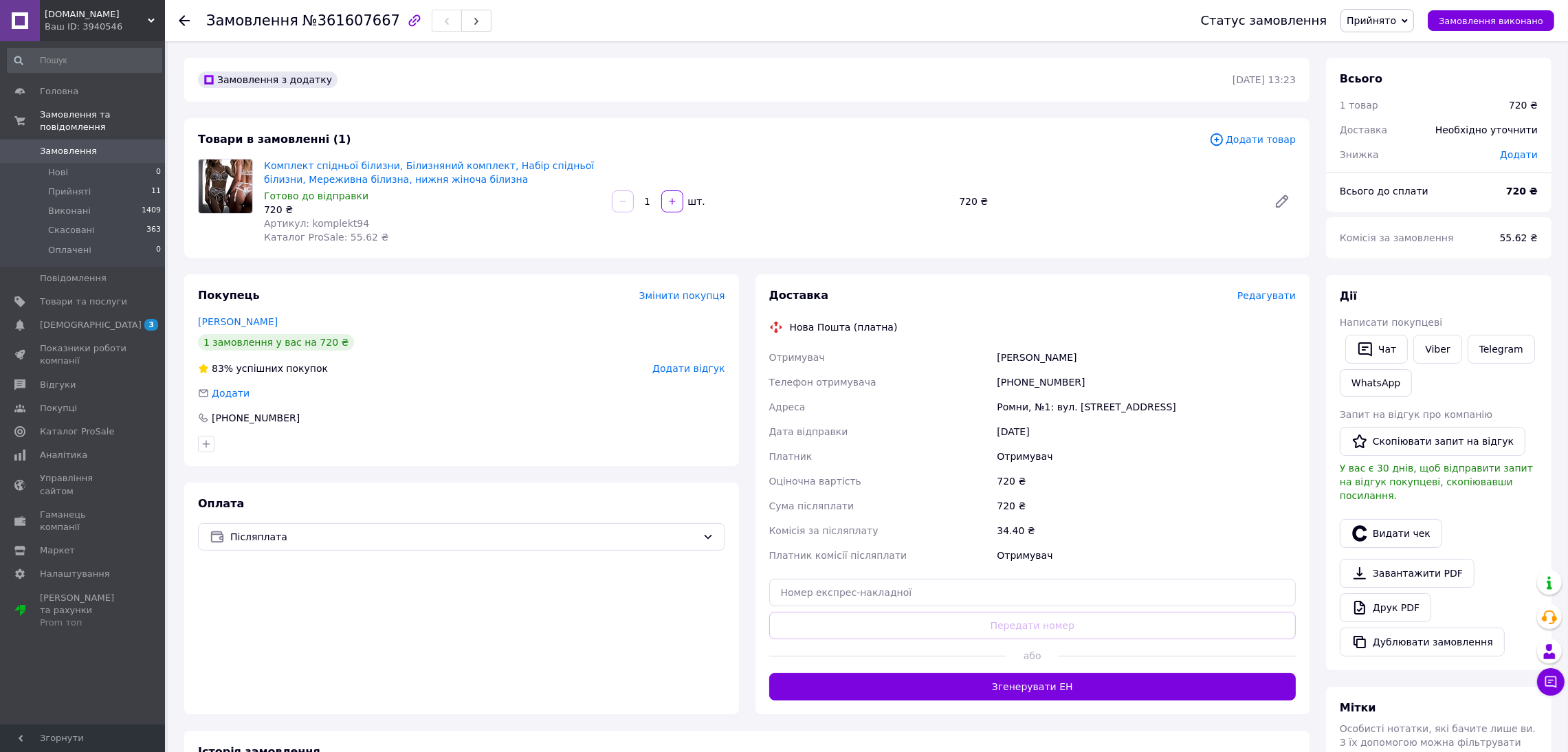
click at [175, 16] on div "Замовлення №361607667 Статус замовлення Прийнято Виконано Скасовано Оплачено За…" at bounding box center [866, 21] width 1403 height 41
click at [131, 145] on link "Замовлення 0" at bounding box center [85, 151] width 169 height 23
